Goal: Information Seeking & Learning: Learn about a topic

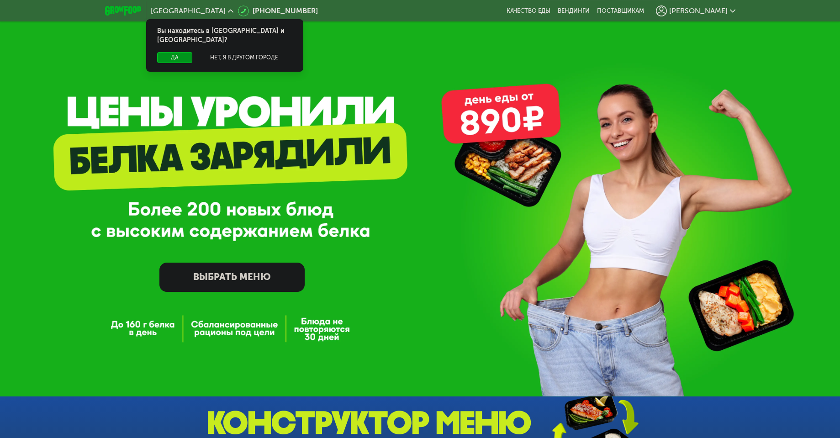
click at [711, 12] on span "[PERSON_NAME]" at bounding box center [698, 10] width 58 height 7
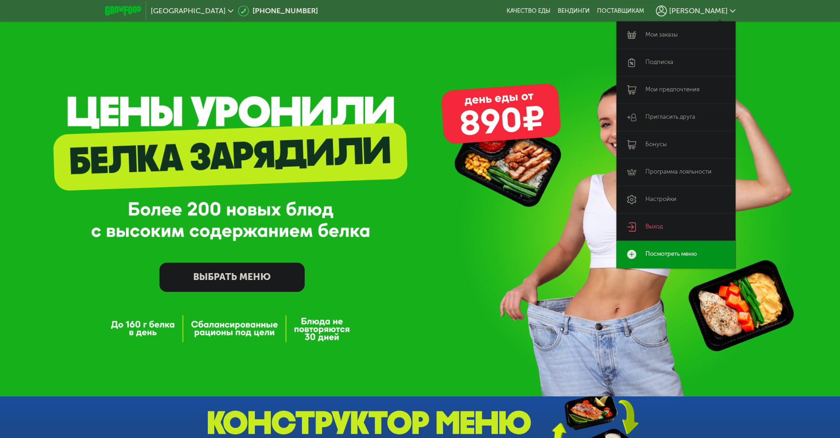
click at [670, 35] on link "Мои заказы" at bounding box center [676, 34] width 119 height 27
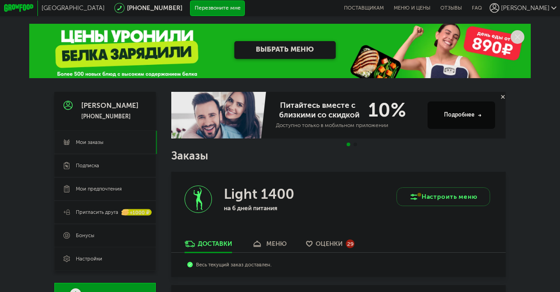
click at [79, 260] on span "Настройки" at bounding box center [89, 258] width 27 height 7
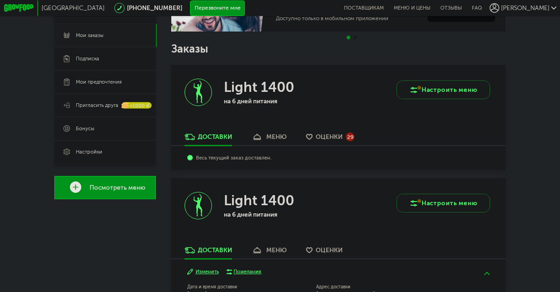
scroll to position [110, 0]
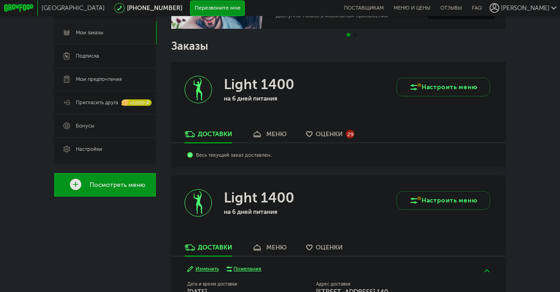
click at [198, 92] on use at bounding box center [198, 89] width 9 height 22
click at [244, 89] on h3 "Light 1400" at bounding box center [259, 84] width 70 height 17
drag, startPoint x: 254, startPoint y: 89, endPoint x: 307, endPoint y: 88, distance: 53.5
click at [307, 88] on div "Light 1400 на 6 дней питания" at bounding box center [254, 96] width 167 height 68
click at [307, 88] on div "Light 1400" at bounding box center [274, 84] width 101 height 17
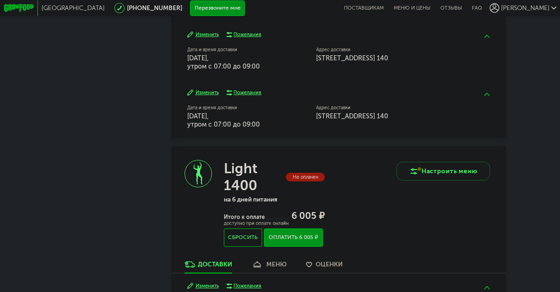
scroll to position [275, 0]
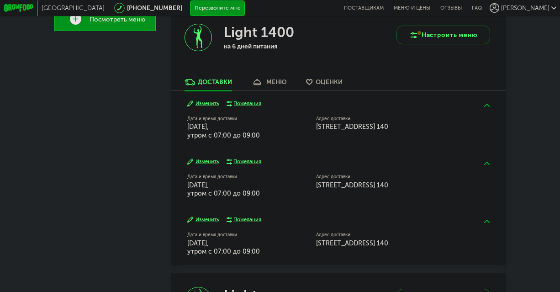
click at [212, 105] on button "Изменить" at bounding box center [203, 103] width 32 height 7
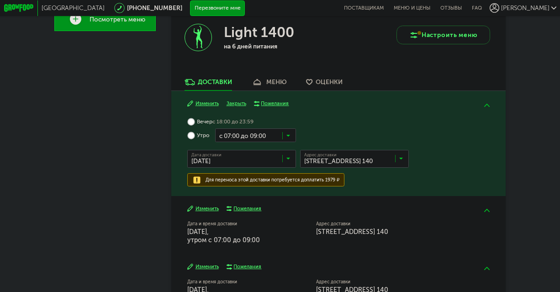
click at [277, 85] on div "меню" at bounding box center [276, 82] width 21 height 8
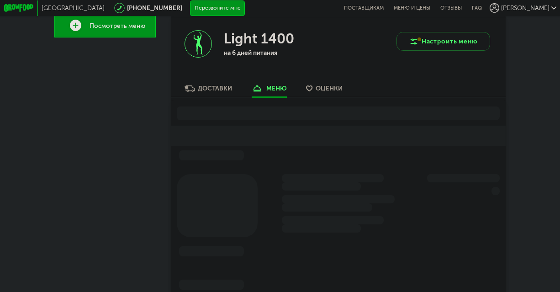
scroll to position [264, 0]
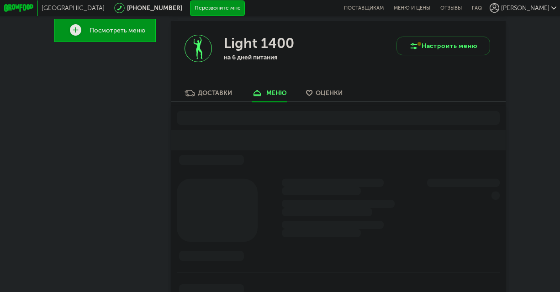
click at [221, 94] on div "Доставки" at bounding box center [215, 93] width 34 height 8
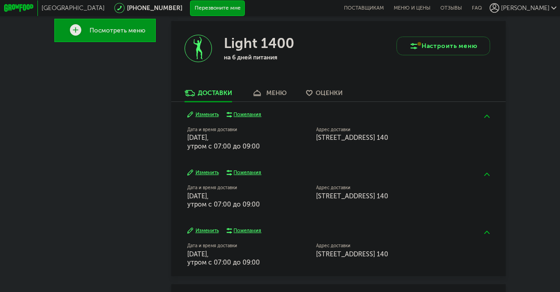
click at [205, 175] on button "Изменить" at bounding box center [203, 172] width 32 height 7
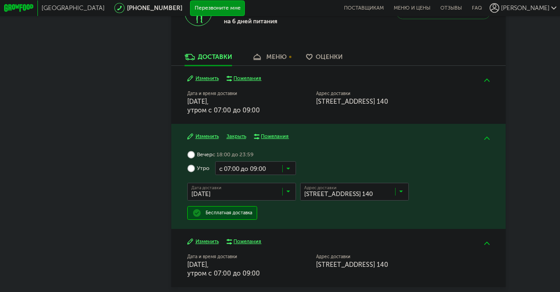
scroll to position [301, 0]
click at [205, 138] on button "Изменить" at bounding box center [203, 136] width 32 height 7
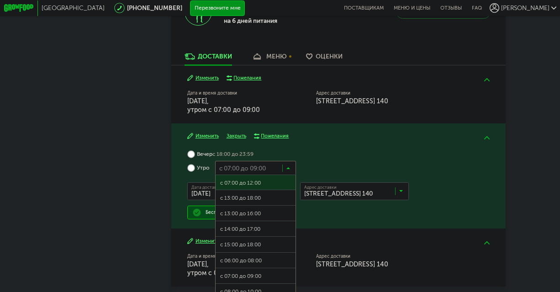
click at [277, 174] on input "Search for option" at bounding box center [255, 167] width 81 height 13
click at [326, 159] on div "Вечер с 18:00 до 23:59 Утро с 07:00 до 09:00 Загрузка... с 07:00 до 12:00 с 13:…" at bounding box center [338, 184] width 303 height 72
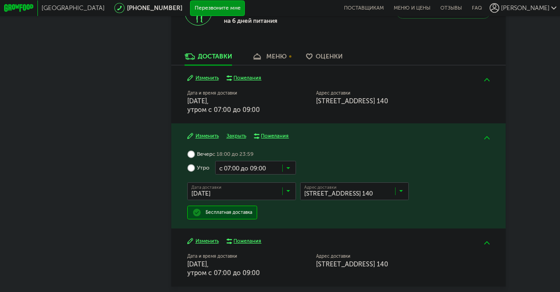
click at [268, 196] on input "Search for option" at bounding box center [243, 192] width 109 height 13
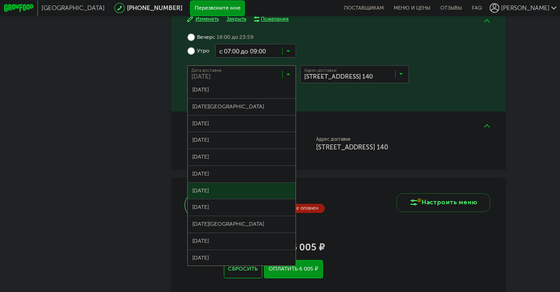
scroll to position [359, 0]
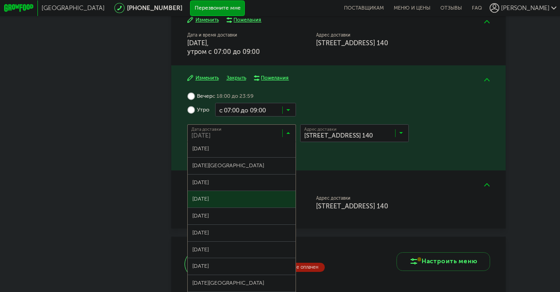
click at [350, 165] on div "Изменить Закрыть Пожелания Вечер с 18:00 до 23:59 Утро с 07:00 до 09:00 Загрузк…" at bounding box center [338, 117] width 335 height 105
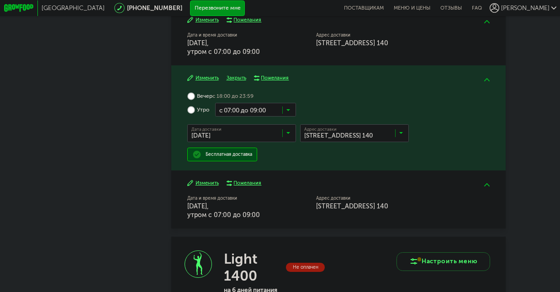
click at [349, 136] on input "Search for option" at bounding box center [356, 134] width 109 height 13
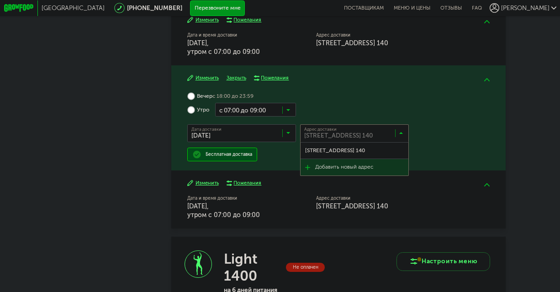
click at [277, 183] on div "Изменить Пожелания" at bounding box center [338, 183] width 303 height 7
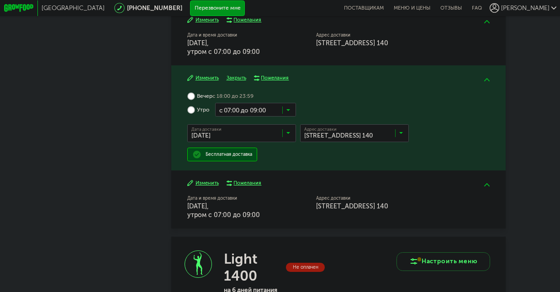
click at [277, 183] on div "Изменить Пожелания" at bounding box center [338, 183] width 303 height 7
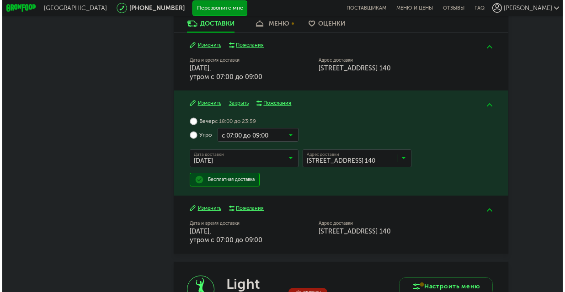
scroll to position [249, 0]
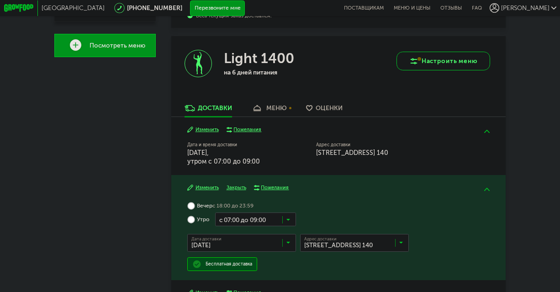
click at [449, 57] on button "Настроить меню" at bounding box center [443, 61] width 93 height 19
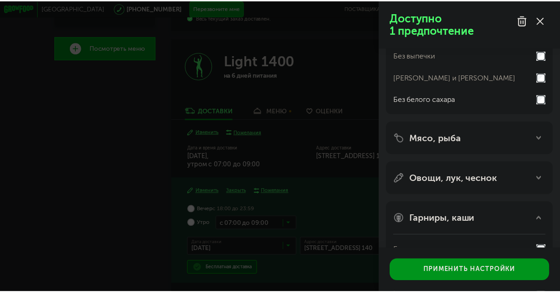
scroll to position [222, 0]
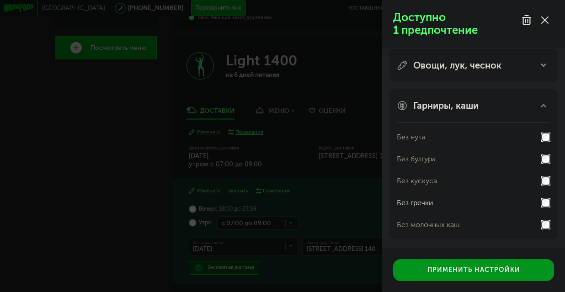
click at [326, 208] on div "Доступно 1 предпочтение Аллергены Десерты, выпечка, сахар Без десертов Без выпе…" at bounding box center [282, 146] width 565 height 292
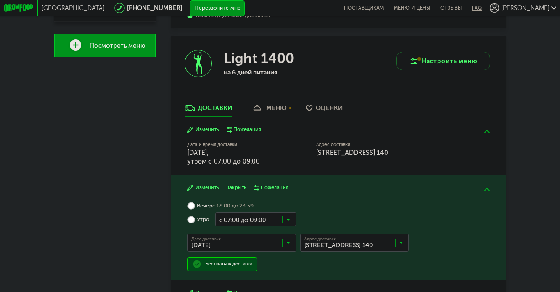
click at [482, 7] on link "FAQ" at bounding box center [474, 8] width 15 height 16
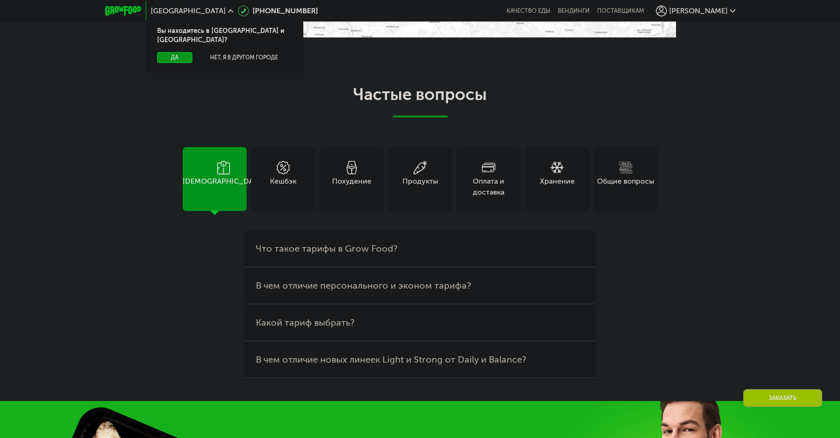
scroll to position [2414, 0]
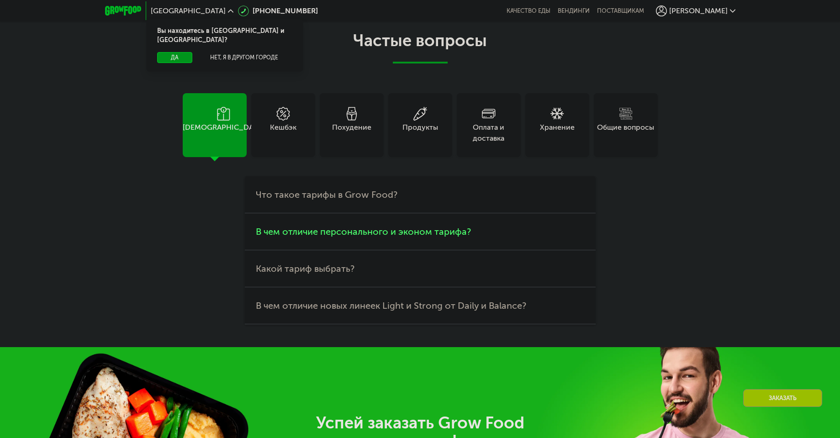
click at [335, 237] on span "В чем отличие персонального и эконом тарифа?" at bounding box center [363, 231] width 215 height 11
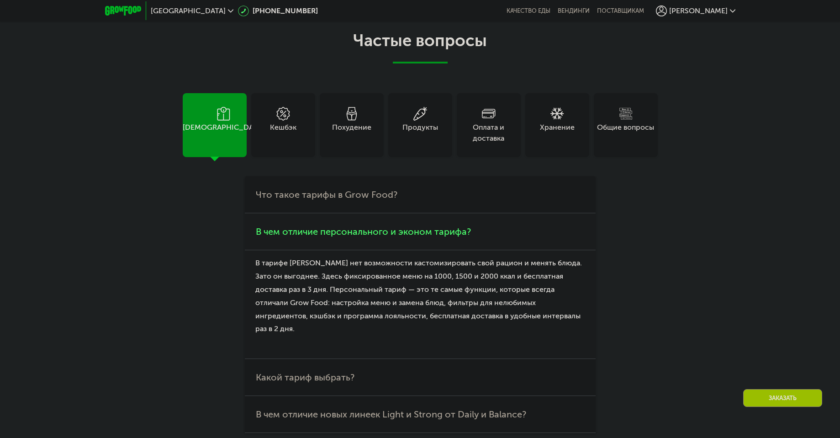
click at [331, 237] on span "В чем отличие персонального и эконом тарифа?" at bounding box center [363, 231] width 215 height 11
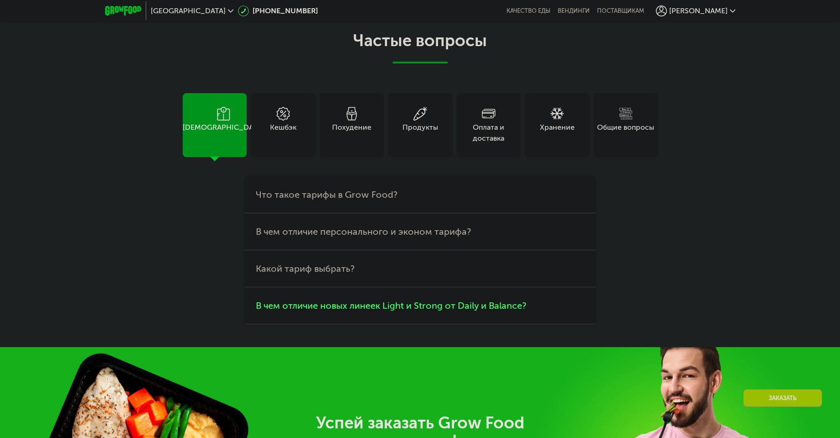
click at [328, 311] on span "В чем отличие новых линеек Light и Strong от Daily и Balance?" at bounding box center [391, 305] width 271 height 11
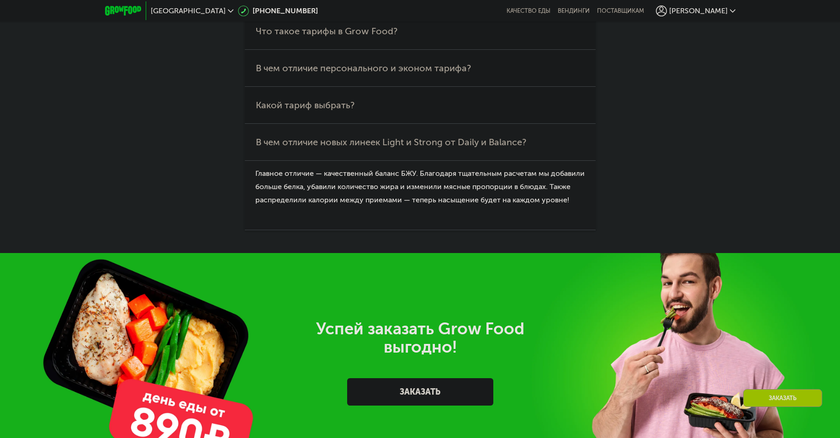
scroll to position [2578, 0]
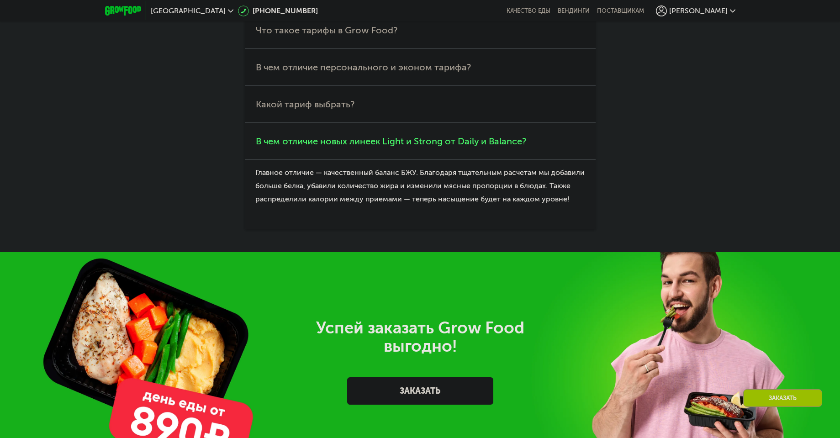
click at [331, 147] on span "В чем отличие новых линеек Light и Strong от Daily и Balance?" at bounding box center [391, 141] width 271 height 11
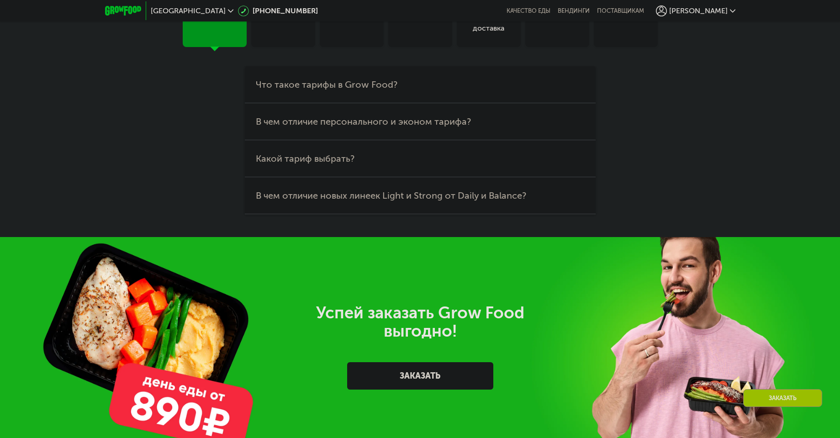
scroll to position [2524, 0]
click at [635, 48] on div "Общие вопросы" at bounding box center [626, 16] width 64 height 64
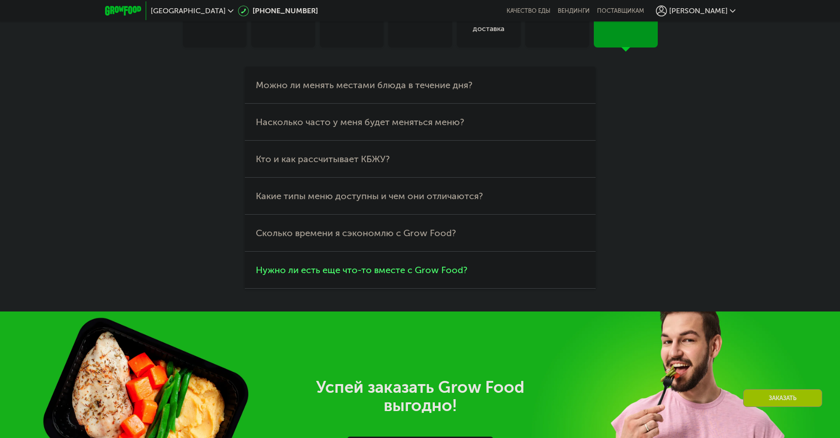
click at [334, 276] on span "Нужно ли есть еще что-то вместе с Grow Food?" at bounding box center [362, 270] width 212 height 11
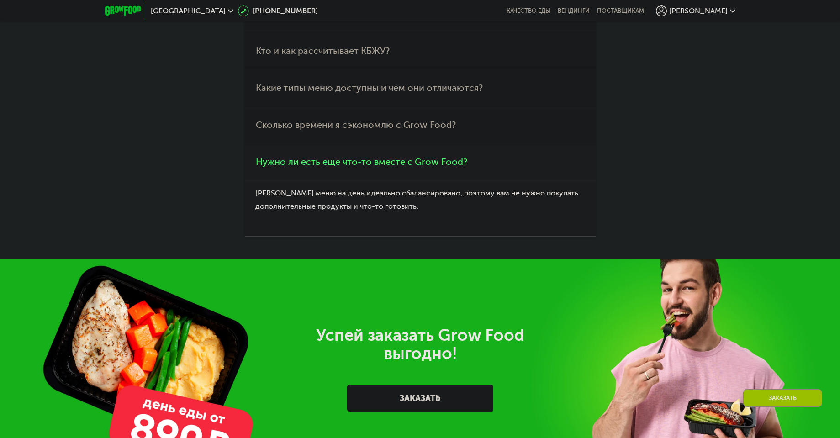
scroll to position [2578, 0]
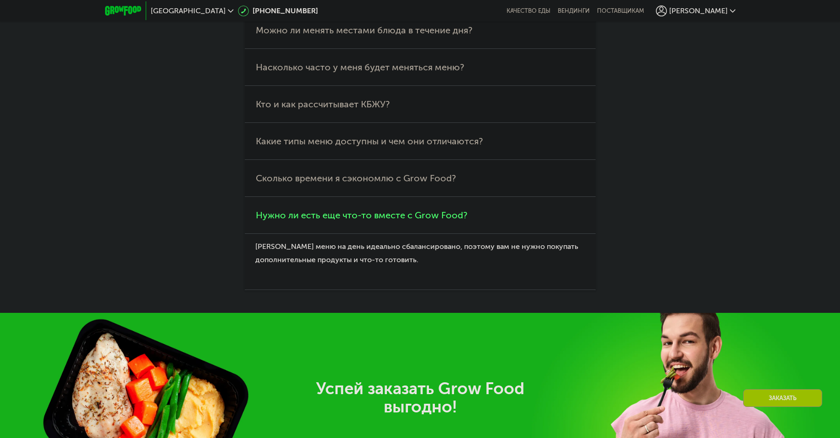
click at [330, 221] on span "Нужно ли есть еще что-то вместе с Grow Food?" at bounding box center [362, 215] width 212 height 11
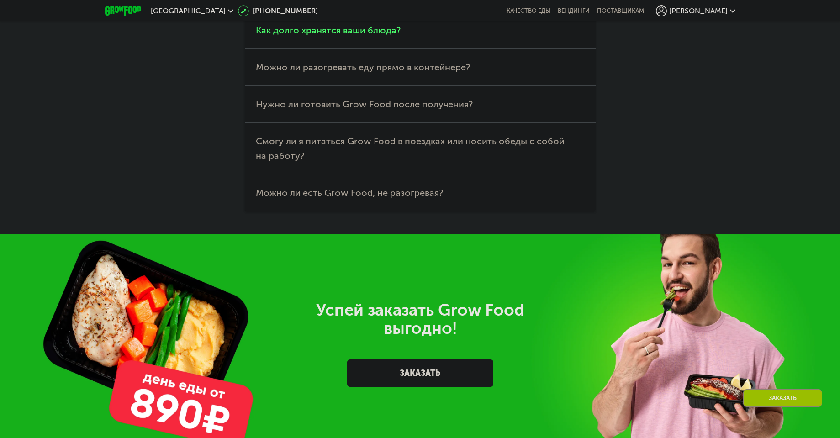
click at [327, 36] on span "Как долго хранятся ваши блюда?" at bounding box center [328, 30] width 145 height 11
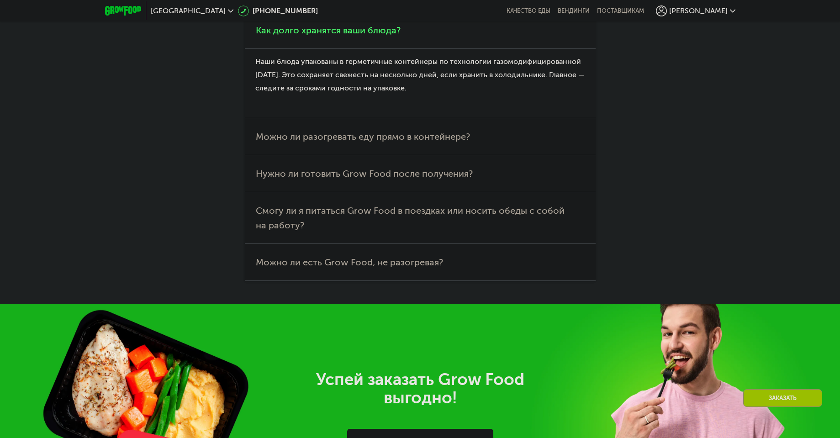
click at [327, 36] on span "Как долго хранятся ваши блюда?" at bounding box center [328, 30] width 145 height 11
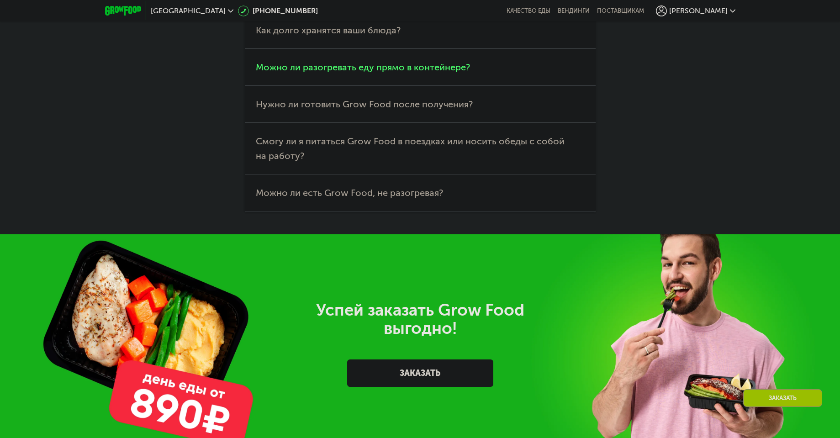
click at [331, 73] on span "Можно ли разогревать еду прямо в контейнере?" at bounding box center [363, 67] width 214 height 11
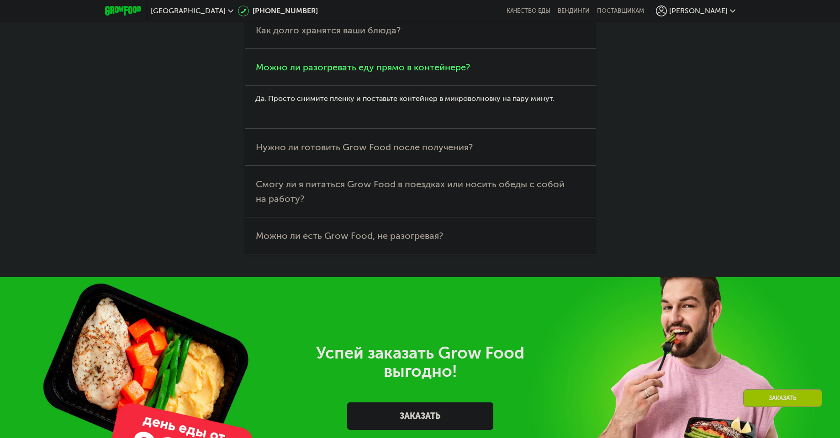
click at [331, 73] on span "Можно ли разогревать еду прямо в контейнере?" at bounding box center [363, 67] width 214 height 11
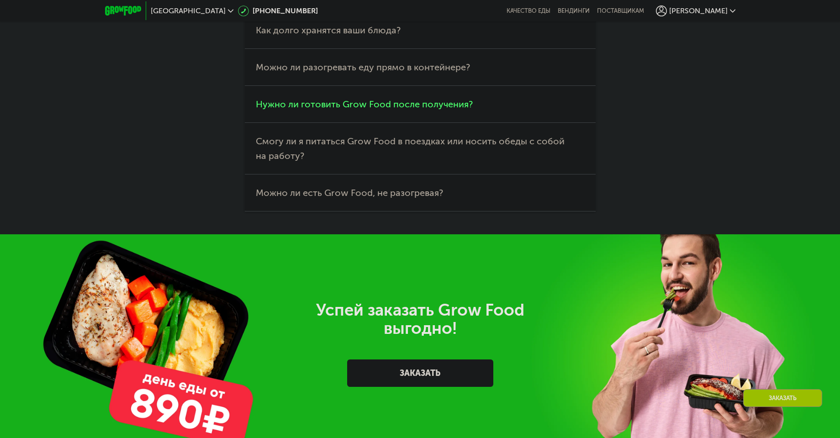
click at [339, 110] on span "Нужно ли готовить Grow Food после получения?" at bounding box center [364, 104] width 217 height 11
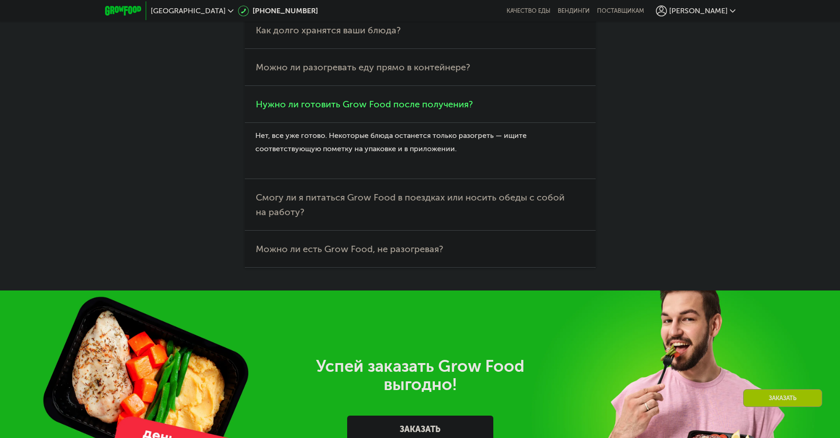
click at [339, 110] on span "Нужно ли готовить Grow Food после получения?" at bounding box center [364, 104] width 217 height 11
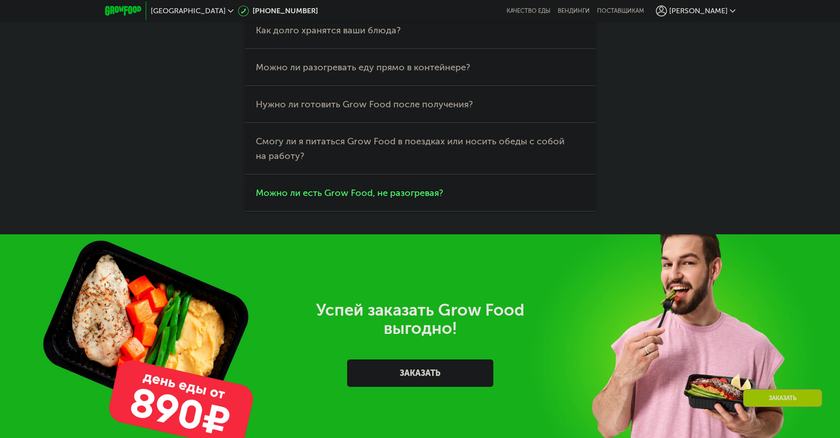
click at [346, 198] on span "Можно ли есть Grow Food, не разогревая?" at bounding box center [349, 192] width 187 height 11
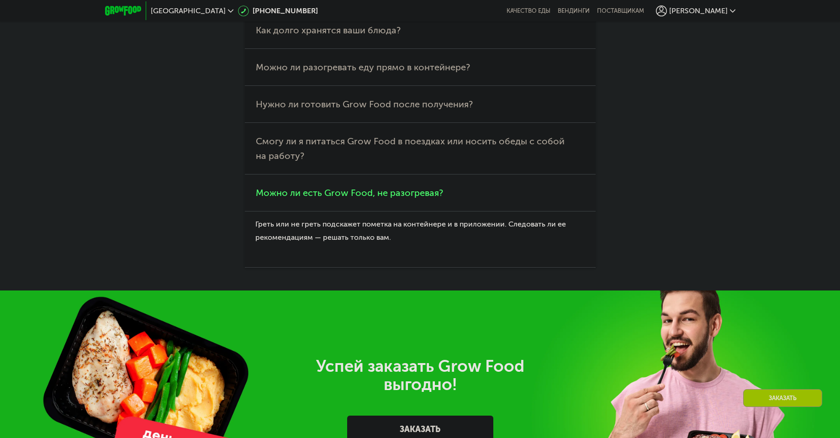
click at [345, 198] on span "Можно ли есть Grow Food, не разогревая?" at bounding box center [349, 192] width 187 height 11
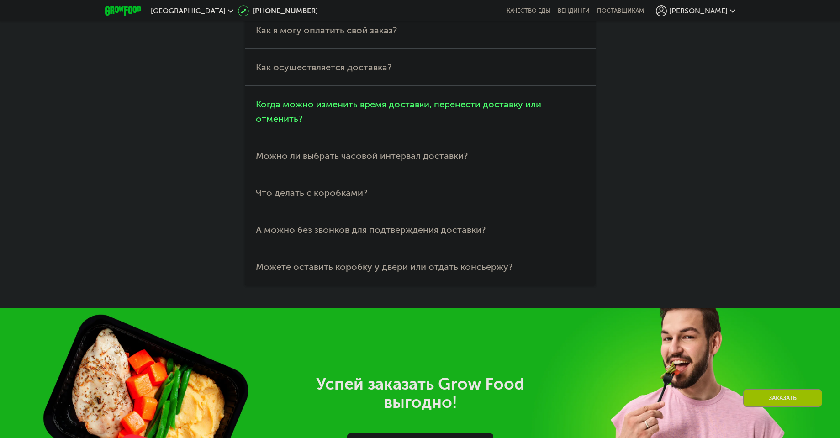
click at [336, 124] on span "Когда можно изменить время доставки, перенести доставку или отменить?" at bounding box center [399, 112] width 286 height 26
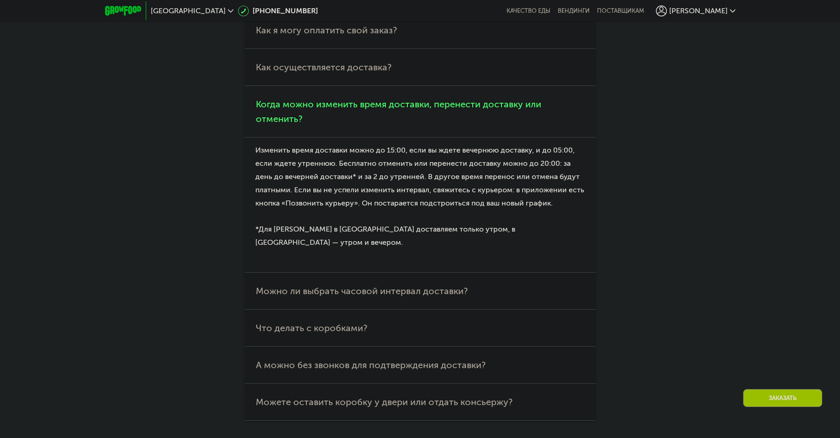
click at [387, 124] on span "Когда можно изменить время доставки, перенести доставку или отменить?" at bounding box center [399, 112] width 286 height 26
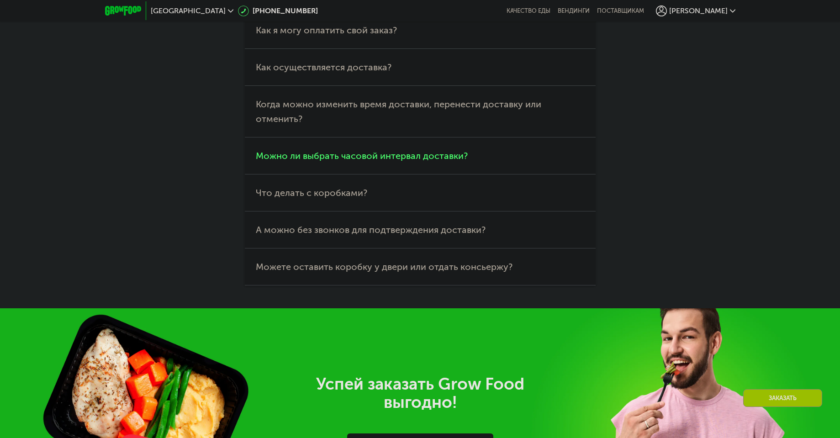
click at [386, 161] on span "Можно ли выбрать часовой интервал доставки?" at bounding box center [362, 155] width 212 height 11
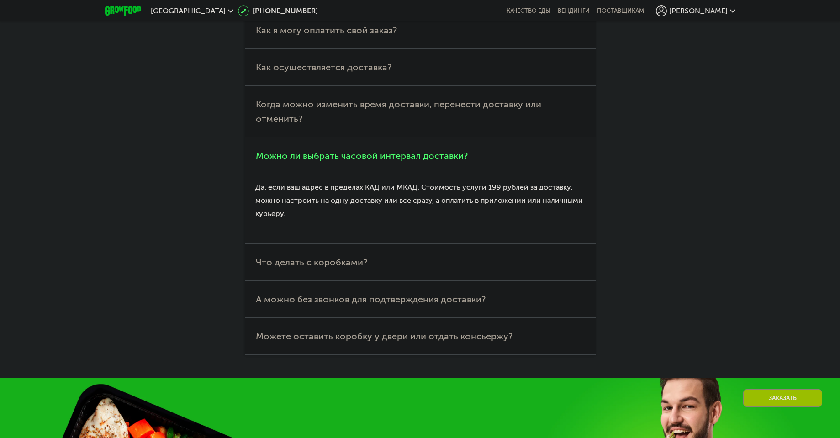
click at [386, 161] on span "Можно ли выбрать часовой интервал доставки?" at bounding box center [362, 155] width 212 height 11
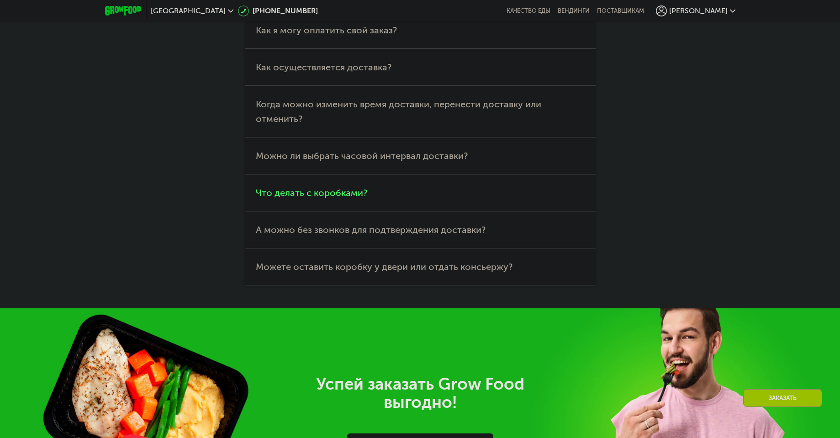
click at [334, 198] on span "Что делать с коробками?" at bounding box center [312, 192] width 112 height 11
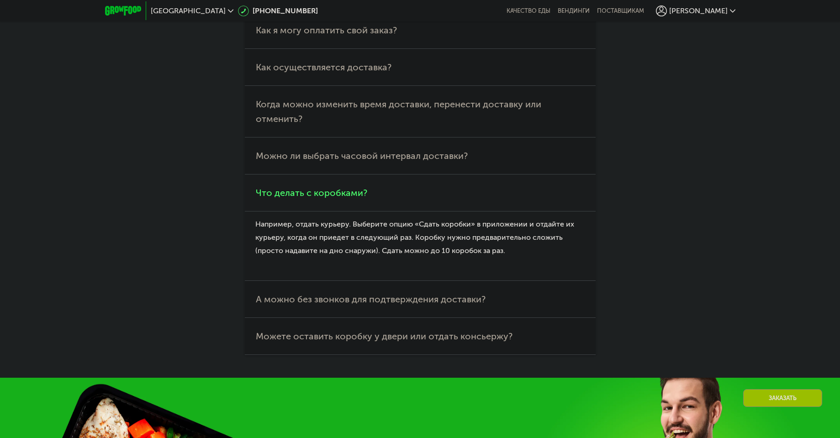
click at [338, 198] on span "Что делать с коробками?" at bounding box center [312, 192] width 112 height 11
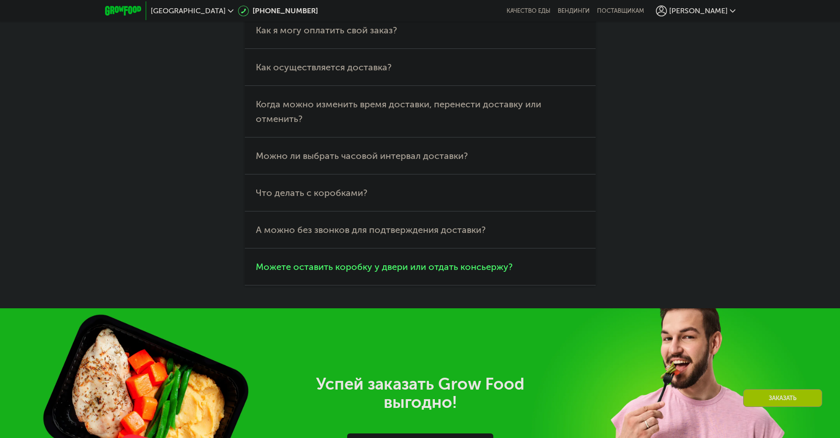
click at [340, 272] on span "Можете оставить коробку у двери или отдать консьержу?" at bounding box center [384, 266] width 257 height 11
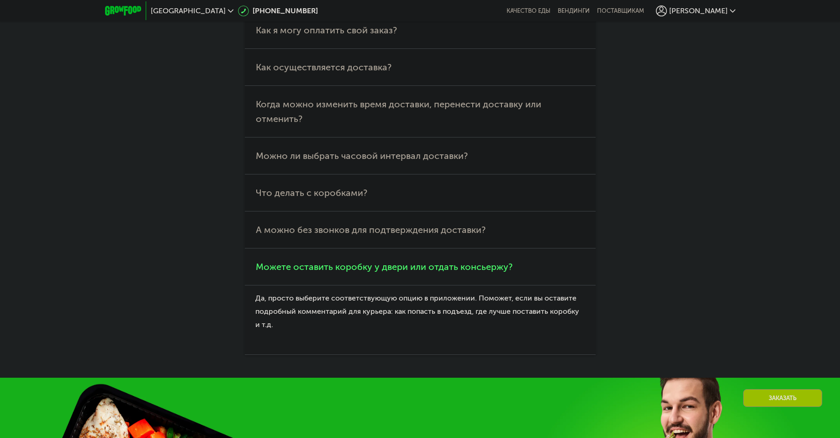
click at [339, 272] on span "Можете оставить коробку у двери или отдать консьержу?" at bounding box center [384, 266] width 257 height 11
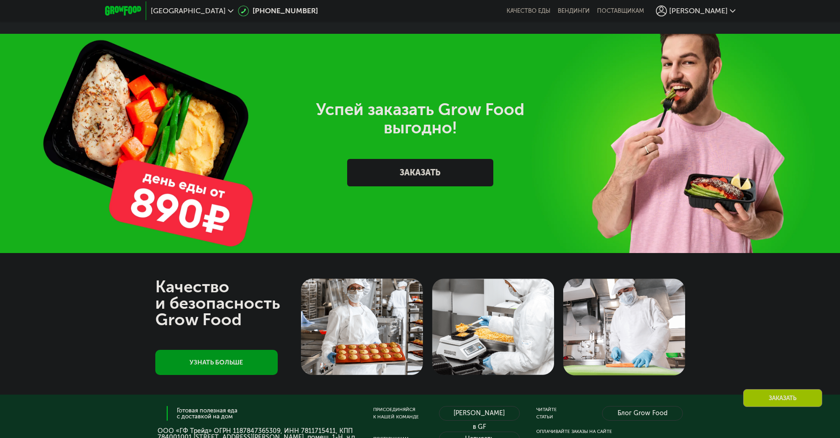
scroll to position [2907, 0]
